Goal: Transaction & Acquisition: Purchase product/service

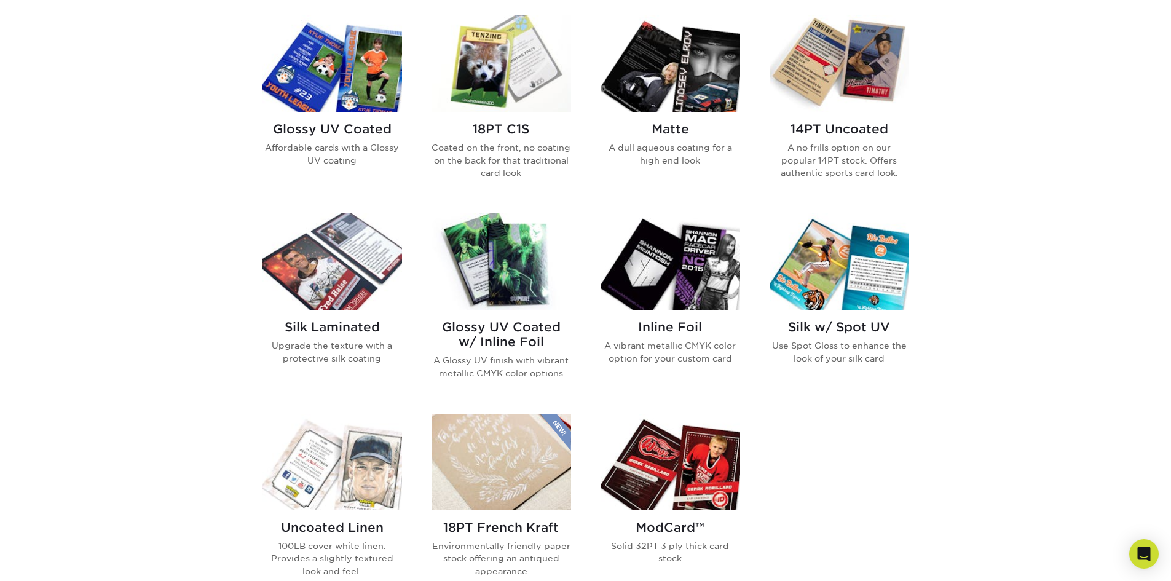
scroll to position [738, 0]
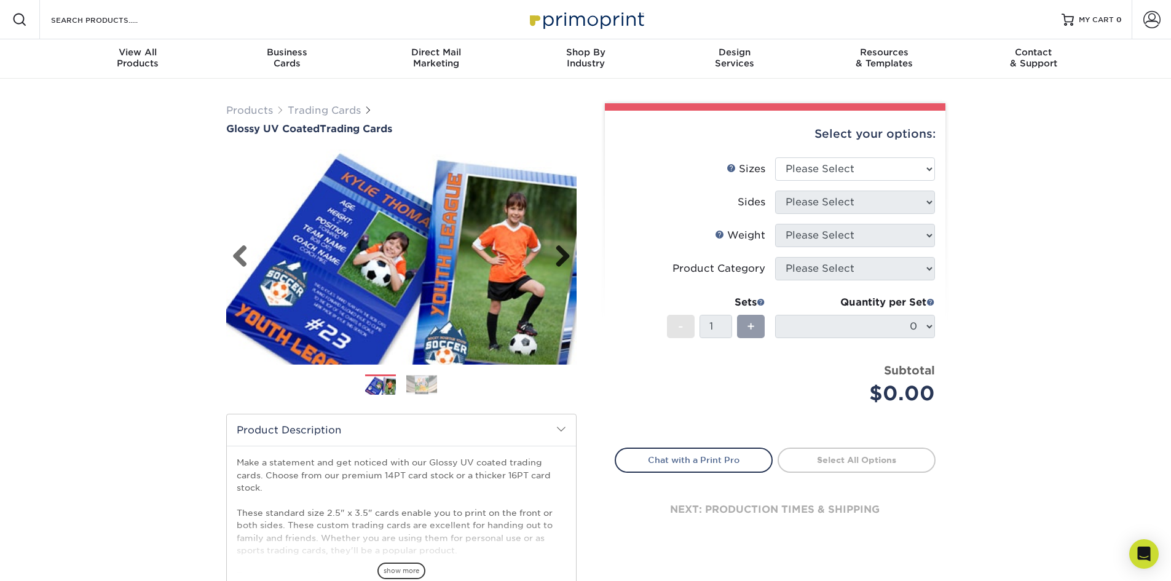
click at [560, 256] on link "Next" at bounding box center [558, 257] width 25 height 25
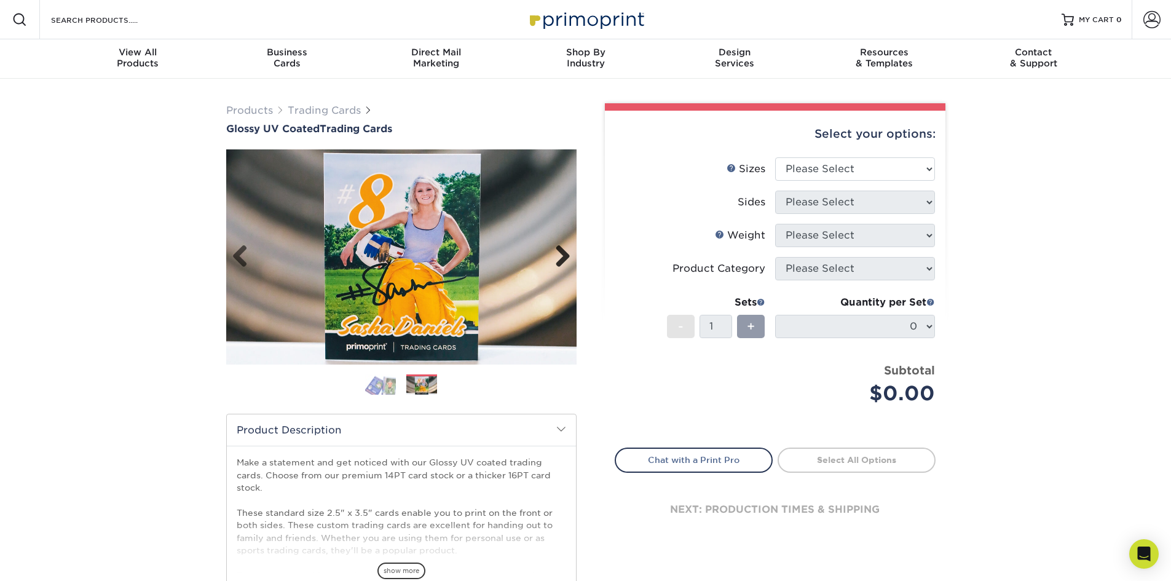
click at [560, 256] on link "Next" at bounding box center [558, 257] width 25 height 25
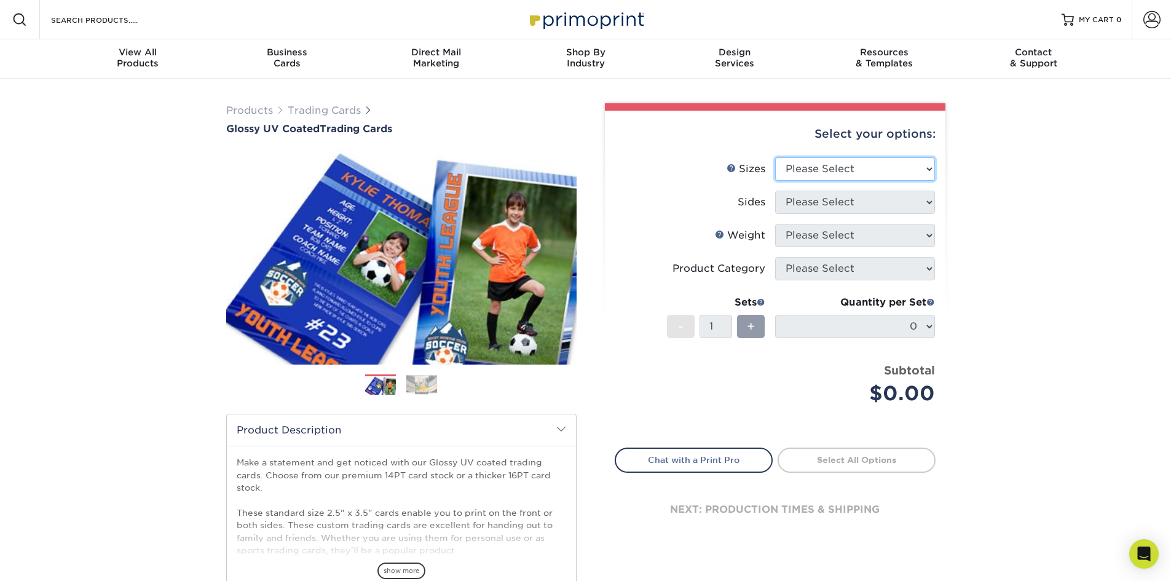
click at [834, 171] on select "Please Select 2.5" x 3.5"" at bounding box center [855, 168] width 160 height 23
select select "2.50x3.50"
click at [775, 157] on select "Please Select 2.5" x 3.5"" at bounding box center [855, 168] width 160 height 23
click at [831, 207] on select "Please Select Print Both Sides Print Front Only" at bounding box center [855, 202] width 160 height 23
click at [775, 191] on select "Please Select Print Both Sides Print Front Only" at bounding box center [855, 202] width 160 height 23
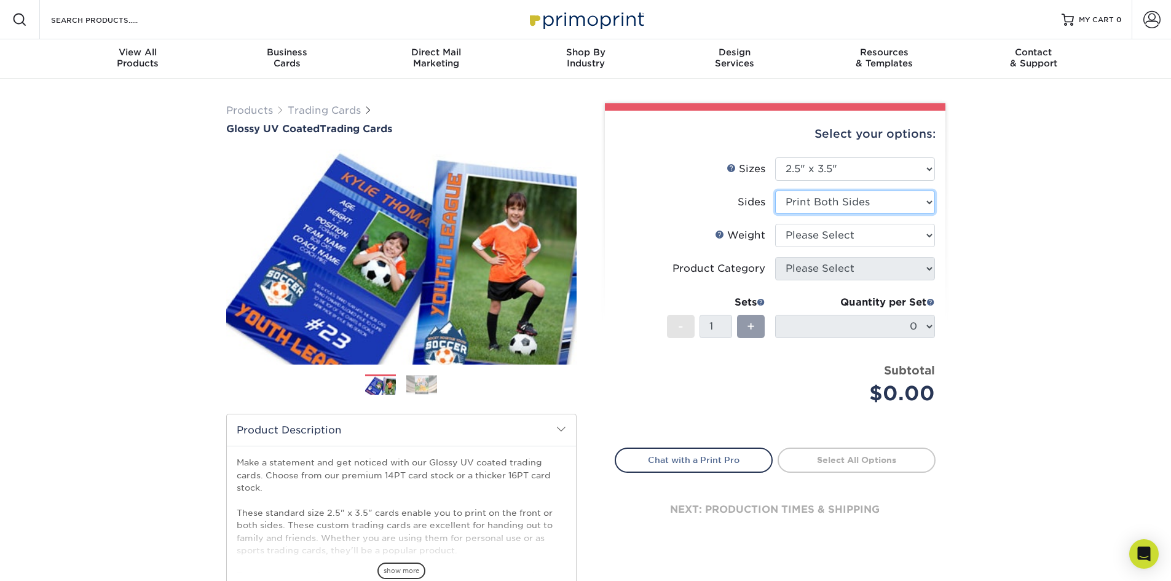
click at [812, 203] on select "Please Select Print Both Sides Print Front Only" at bounding box center [855, 202] width 160 height 23
select select "32d3c223-f82c-492b-b915-ba065a00862f"
click at [775, 191] on select "Please Select Print Both Sides Print Front Only" at bounding box center [855, 202] width 160 height 23
click at [817, 237] on select "Please Select 16PT 14PT 18PT C1S" at bounding box center [855, 235] width 160 height 23
select select "18PTC1S"
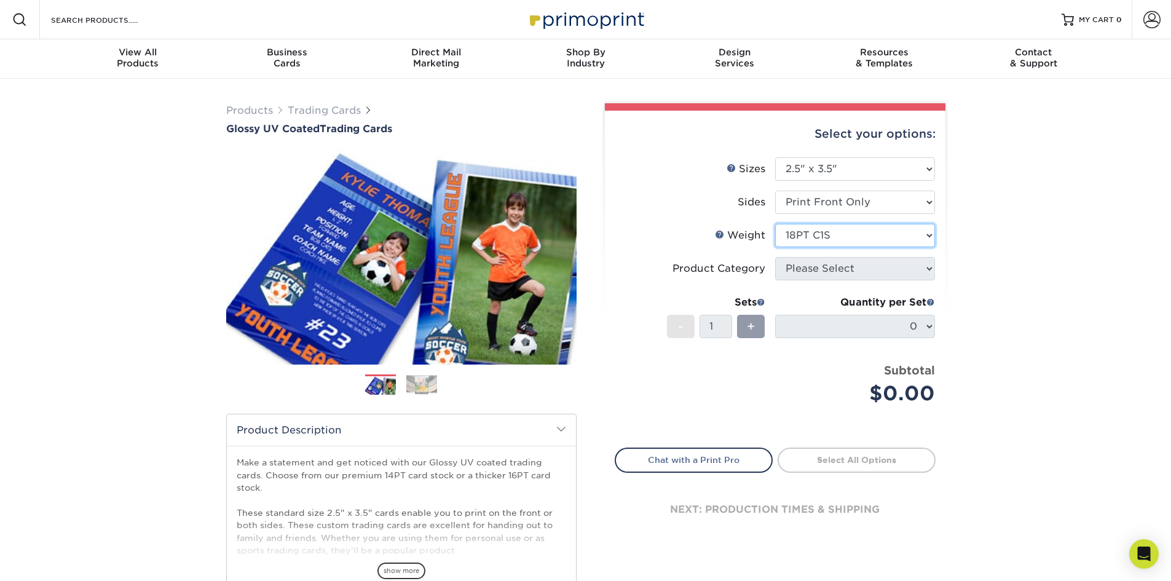
click at [775, 224] on select "Please Select 16PT 14PT 18PT C1S" at bounding box center [855, 235] width 160 height 23
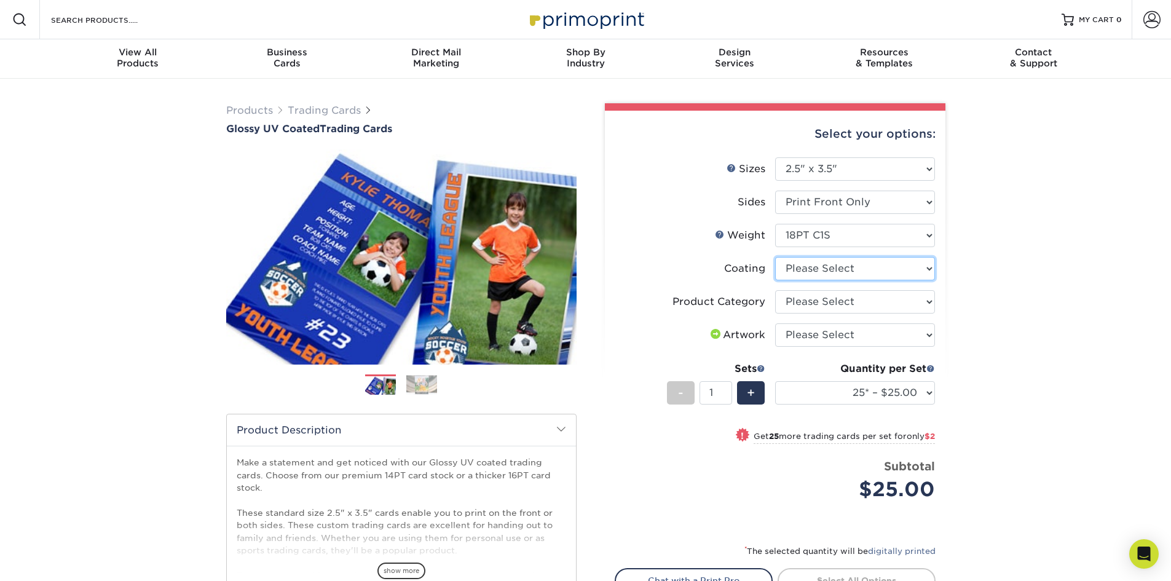
click at [810, 272] on select at bounding box center [855, 268] width 160 height 23
select select "1e8116af-acfc-44b1-83dc-8181aa338834"
click at [775, 257] on select at bounding box center [855, 268] width 160 height 23
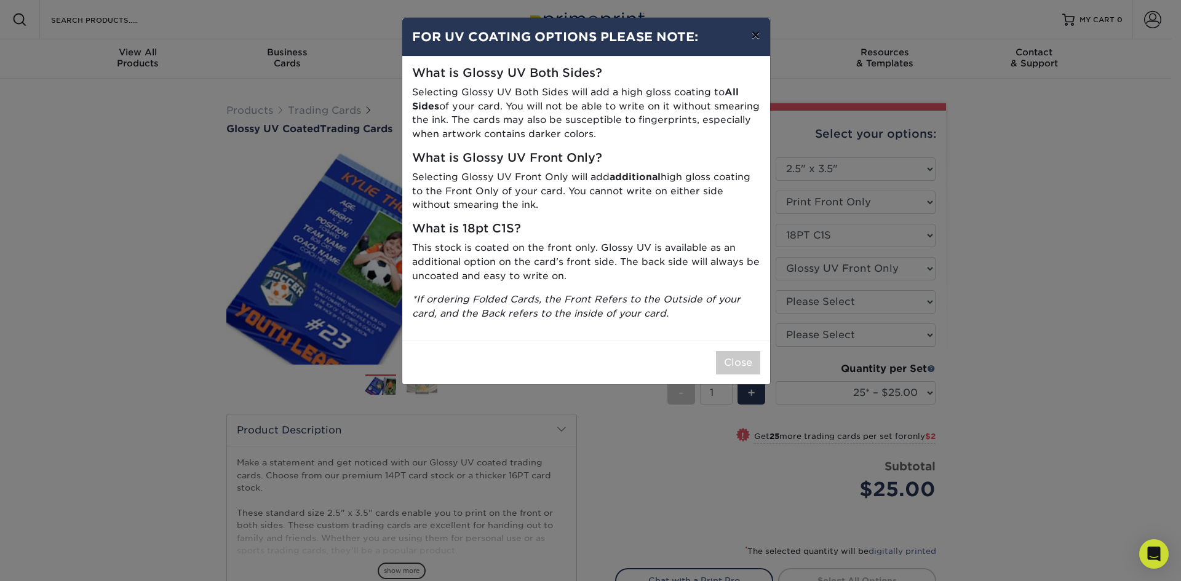
click at [756, 34] on button "×" at bounding box center [755, 35] width 28 height 34
